Goal: Transaction & Acquisition: Book appointment/travel/reservation

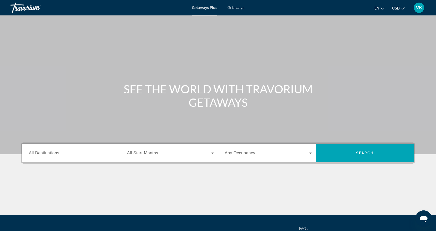
click at [48, 151] on span "All Destinations" at bounding box center [44, 153] width 30 height 4
click at [48, 151] on input "Destination All Destinations" at bounding box center [72, 153] width 87 height 6
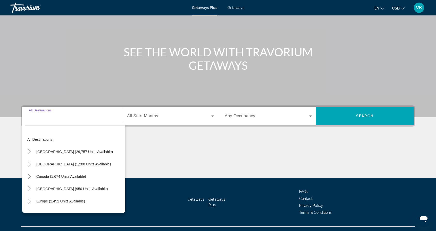
scroll to position [47, 0]
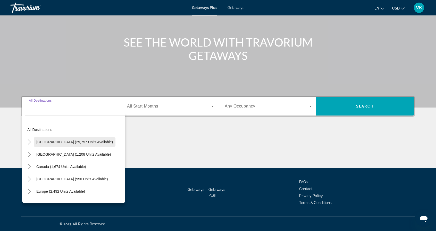
click at [54, 143] on span "[GEOGRAPHIC_DATA] (29,757 units available)" at bounding box center [74, 142] width 76 height 4
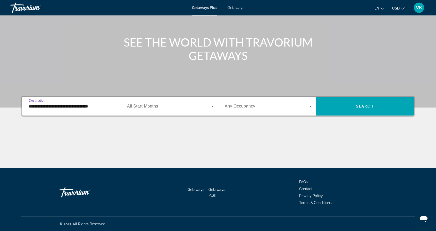
click at [65, 105] on input "**********" at bounding box center [72, 107] width 87 height 6
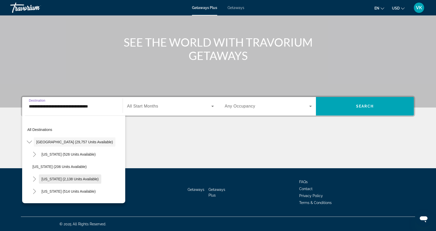
click at [54, 178] on span "[US_STATE] (2,138 units available)" at bounding box center [69, 179] width 57 height 4
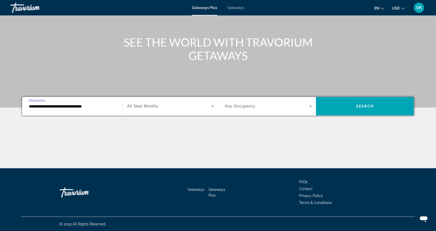
click at [50, 107] on input "**********" at bounding box center [72, 107] width 87 height 6
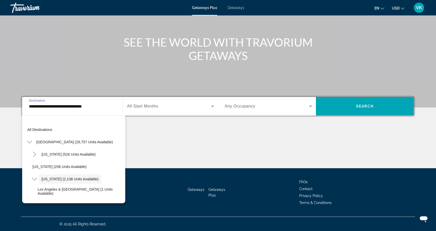
scroll to position [18, 0]
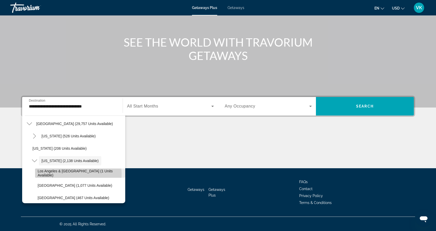
click at [67, 174] on span "Los Angeles & [GEOGRAPHIC_DATA] (1 units available)" at bounding box center [80, 173] width 85 height 8
type input "**********"
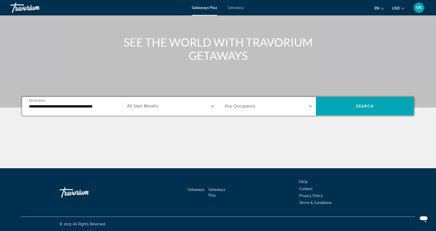
click at [213, 105] on icon "Search widget" at bounding box center [212, 106] width 6 height 6
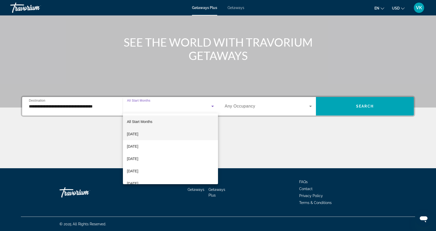
click at [138, 134] on span "[DATE]" at bounding box center [132, 134] width 11 height 6
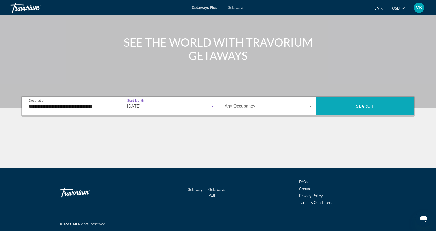
click at [344, 110] on span "Search widget" at bounding box center [365, 106] width 98 height 12
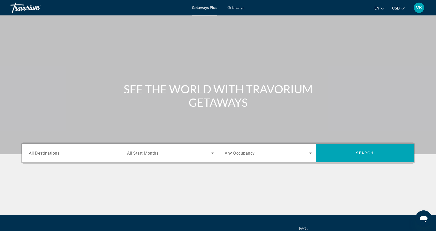
click at [50, 156] on input "Destination All Destinations" at bounding box center [72, 153] width 87 height 6
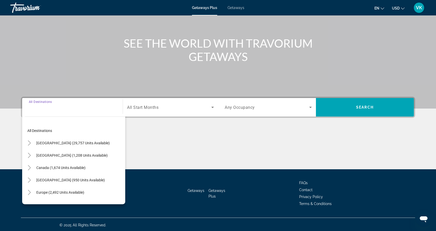
scroll to position [47, 0]
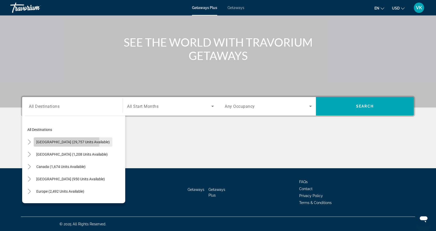
click at [52, 143] on span "[GEOGRAPHIC_DATA] (29,757 units available)" at bounding box center [72, 142] width 73 height 4
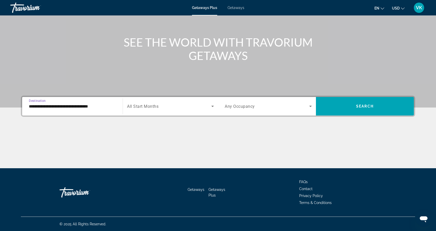
click at [59, 106] on input "**********" at bounding box center [72, 107] width 87 height 6
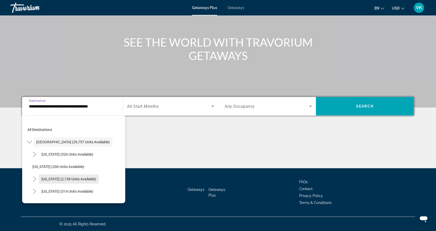
click at [55, 178] on span "[US_STATE] (2,138 units available)" at bounding box center [68, 179] width 55 height 4
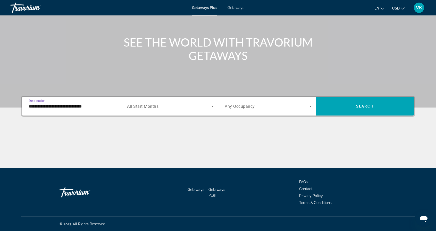
click at [41, 105] on input "**********" at bounding box center [72, 107] width 87 height 6
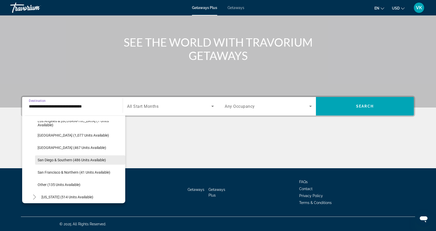
scroll to position [62, 0]
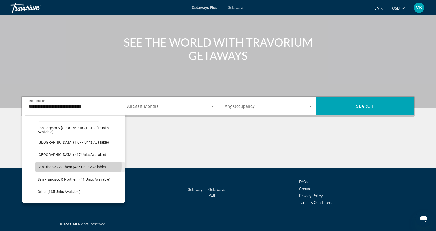
click at [56, 166] on span "San Diego & Southern (486 units available)" at bounding box center [72, 167] width 68 height 4
type input "**********"
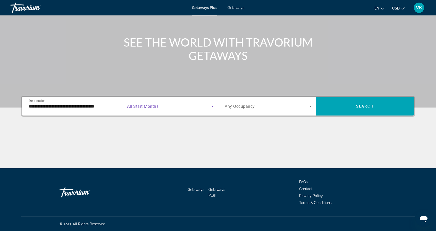
click at [213, 104] on icon "Search widget" at bounding box center [212, 106] width 6 height 6
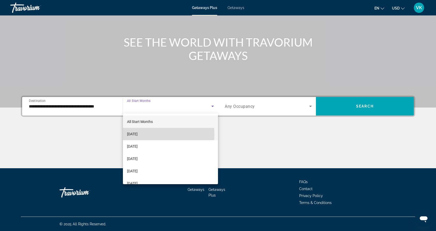
click at [138, 135] on span "[DATE]" at bounding box center [132, 134] width 11 height 6
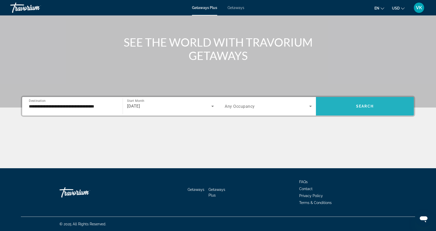
click at [348, 106] on span "Search widget" at bounding box center [365, 106] width 98 height 12
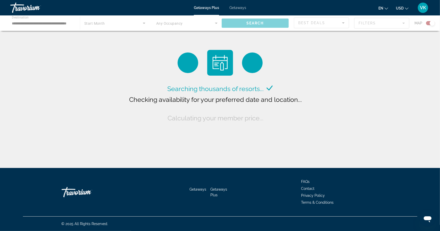
click at [244, 104] on span "Checking availability for your preferred date and location..." at bounding box center [215, 100] width 173 height 8
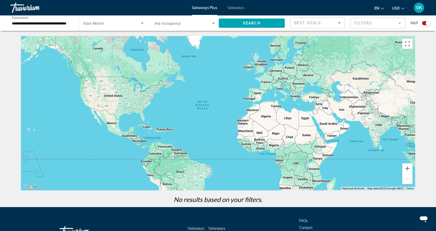
click at [116, 119] on div "Main content" at bounding box center [218, 113] width 394 height 155
click at [235, 9] on span "Getaways" at bounding box center [235, 8] width 17 height 4
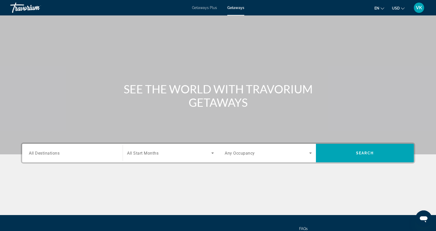
click at [47, 151] on span "All Destinations" at bounding box center [44, 153] width 31 height 5
click at [47, 151] on input "Destination All Destinations" at bounding box center [72, 153] width 87 height 6
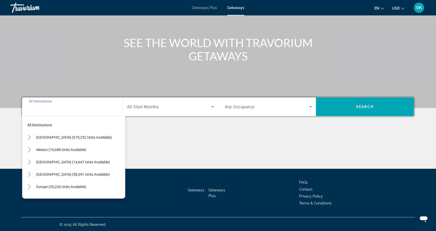
scroll to position [47, 0]
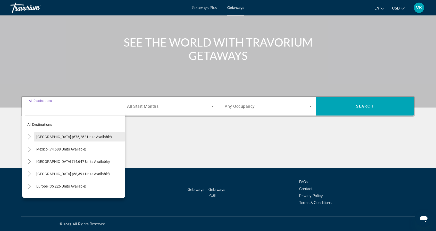
click at [62, 138] on span "[GEOGRAPHIC_DATA] (675,252 units available)" at bounding box center [73, 137] width 75 height 4
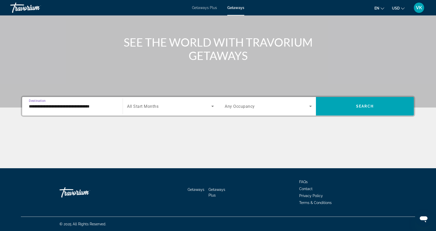
click at [60, 106] on input "**********" at bounding box center [72, 107] width 87 height 6
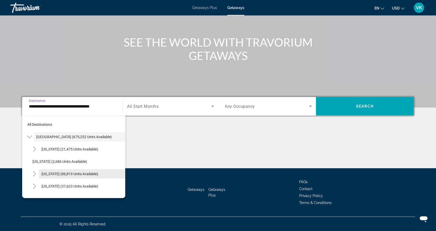
click at [54, 177] on span "Search widget" at bounding box center [82, 174] width 86 height 12
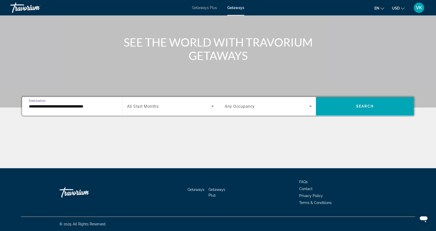
click at [52, 106] on input "**********" at bounding box center [72, 107] width 87 height 6
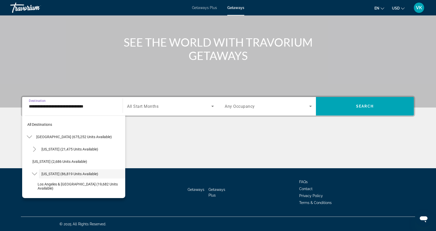
scroll to position [18, 0]
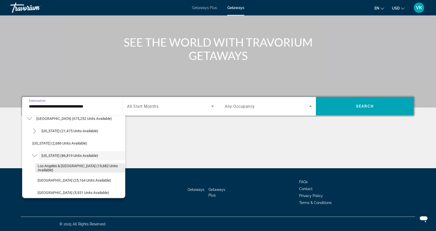
click at [53, 167] on span "Los Angeles & [GEOGRAPHIC_DATA] (19,682 units available)" at bounding box center [80, 168] width 85 height 8
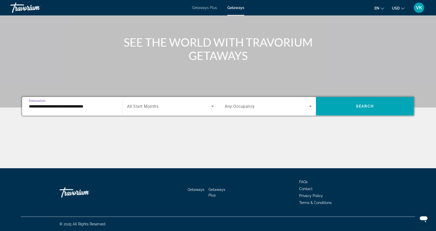
type input "**********"
click at [211, 107] on icon "Search widget" at bounding box center [212, 106] width 6 height 6
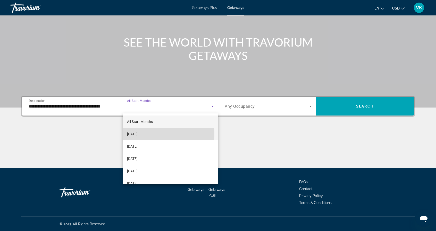
click at [138, 134] on span "[DATE]" at bounding box center [132, 134] width 11 height 6
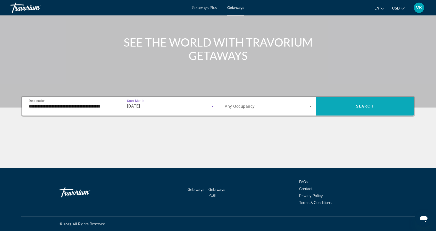
click at [352, 109] on span "Search widget" at bounding box center [365, 106] width 98 height 12
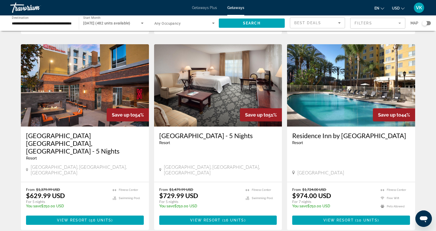
scroll to position [593, 0]
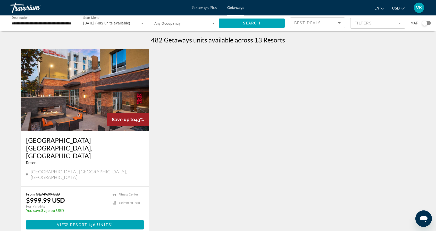
scroll to position [76, 0]
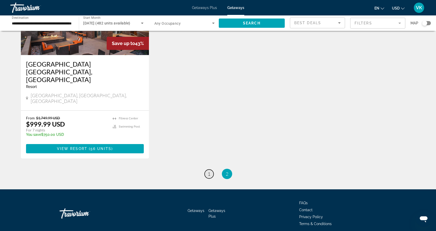
click at [210, 171] on span "1" at bounding box center [209, 174] width 3 height 6
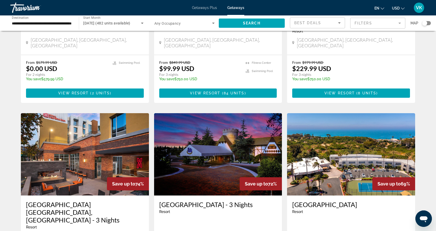
scroll to position [133, 0]
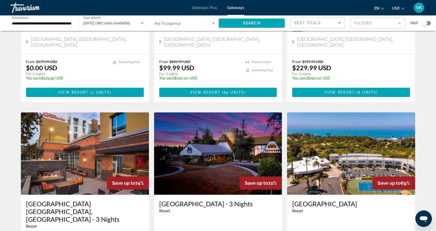
click at [177, 168] on img "Main content" at bounding box center [218, 154] width 128 height 82
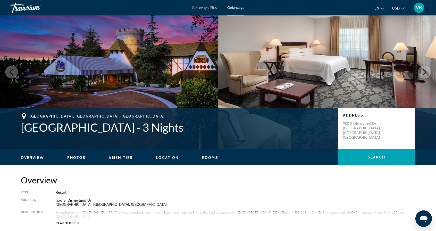
scroll to position [24, 0]
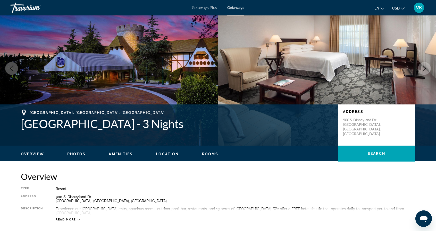
click at [75, 152] on span "Photos" at bounding box center [76, 154] width 19 height 4
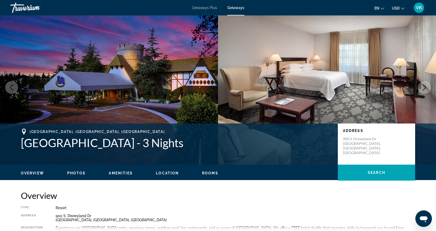
scroll to position [0, 0]
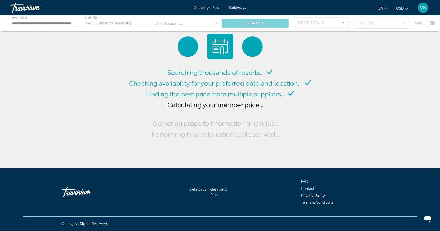
drag, startPoint x: 66, startPoint y: 0, endPoint x: 91, endPoint y: 60, distance: 64.6
click at [91, 60] on div "Searching thousands of resorts... Checking availability for your preferred date…" at bounding box center [220, 85] width 440 height 171
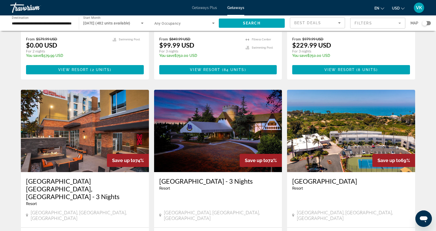
scroll to position [156, 0]
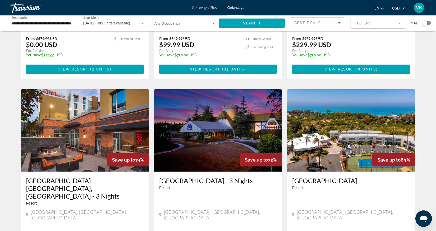
click at [342, 144] on img "Main content" at bounding box center [351, 130] width 128 height 82
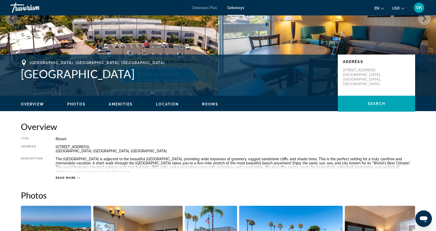
scroll to position [74, 0]
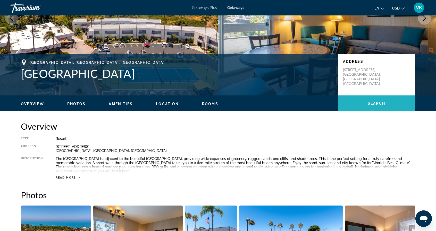
click at [379, 103] on span "Search" at bounding box center [376, 103] width 18 height 4
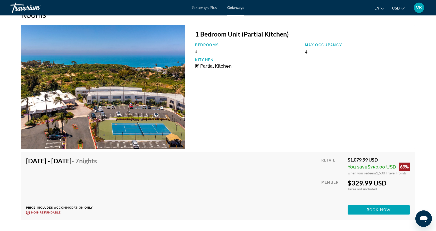
scroll to position [908, 0]
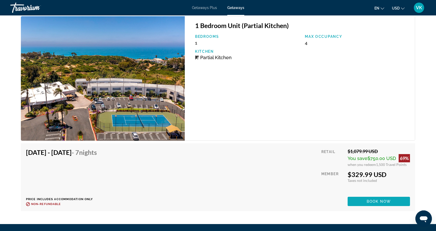
click at [358, 202] on span "Main content" at bounding box center [378, 201] width 62 height 12
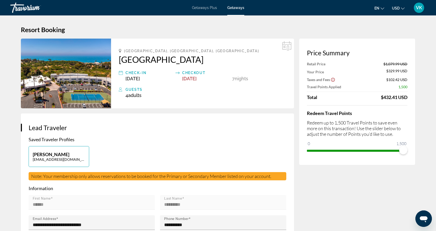
click at [416, 8] on span "VK" at bounding box center [419, 7] width 6 height 5
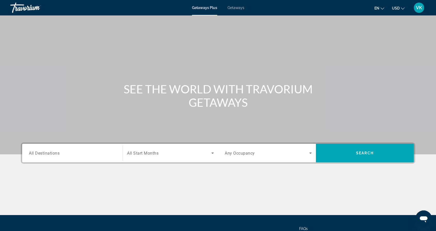
click at [235, 8] on span "Getaways" at bounding box center [235, 8] width 17 height 4
click at [61, 153] on input "Destination All Destinations" at bounding box center [72, 153] width 87 height 6
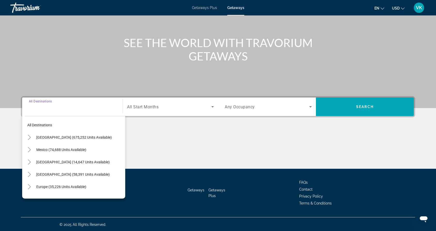
scroll to position [47, 0]
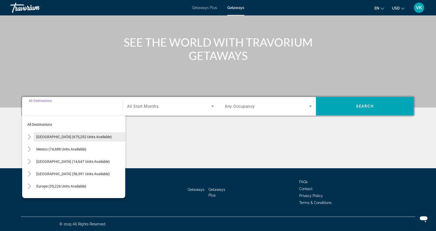
click at [69, 135] on span "[GEOGRAPHIC_DATA] (675,252 units available)" at bounding box center [73, 137] width 75 height 4
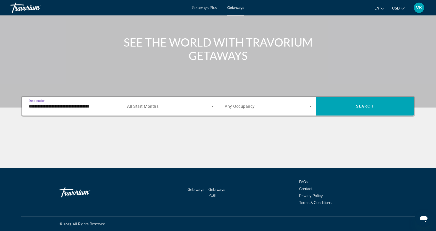
click at [85, 108] on input "**********" at bounding box center [72, 107] width 87 height 6
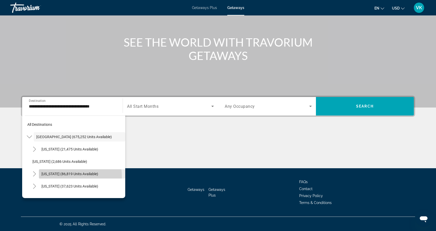
click at [62, 177] on span "Search widget" at bounding box center [82, 174] width 86 height 12
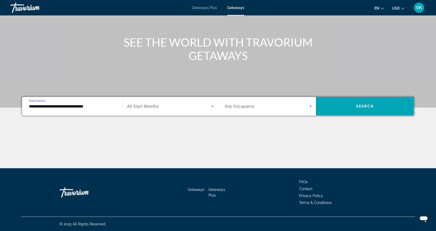
click at [88, 107] on input "**********" at bounding box center [72, 107] width 87 height 6
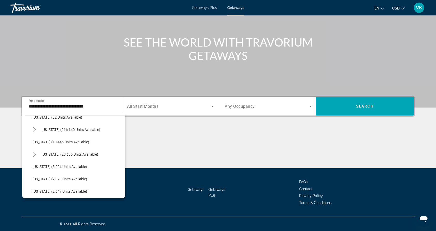
scroll to position [189, 0]
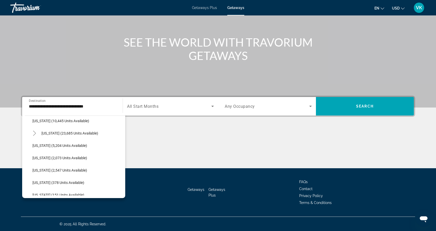
drag, startPoint x: 119, startPoint y: 140, endPoint x: 123, endPoint y: 129, distance: 12.1
click at [123, 129] on div "All destinations [GEOGRAPHIC_DATA] (675,252 units available) [US_STATE] (21,475…" at bounding box center [75, 156] width 100 height 80
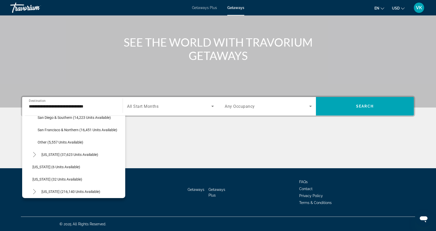
scroll to position [104, 0]
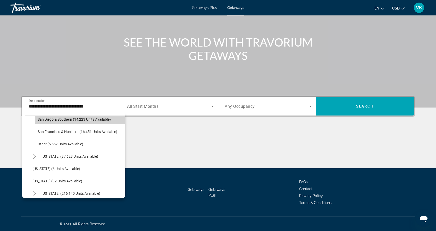
click at [111, 119] on span "Search widget" at bounding box center [80, 119] width 90 height 12
type input "**********"
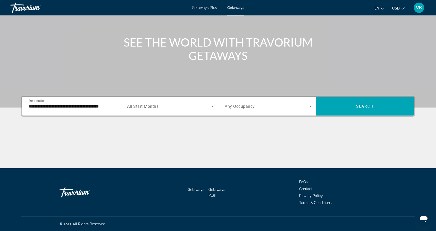
click at [200, 109] on div "Search widget" at bounding box center [170, 106] width 87 height 14
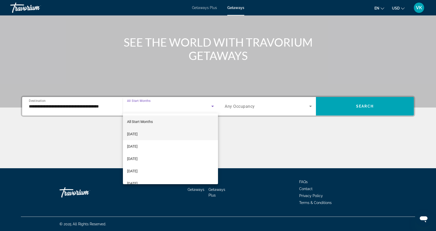
click at [176, 134] on mat-option "[DATE]" at bounding box center [170, 134] width 95 height 12
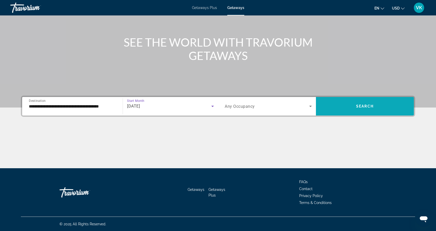
click at [364, 105] on span "Search" at bounding box center [365, 106] width 18 height 4
